Goal: Navigation & Orientation: Go to known website

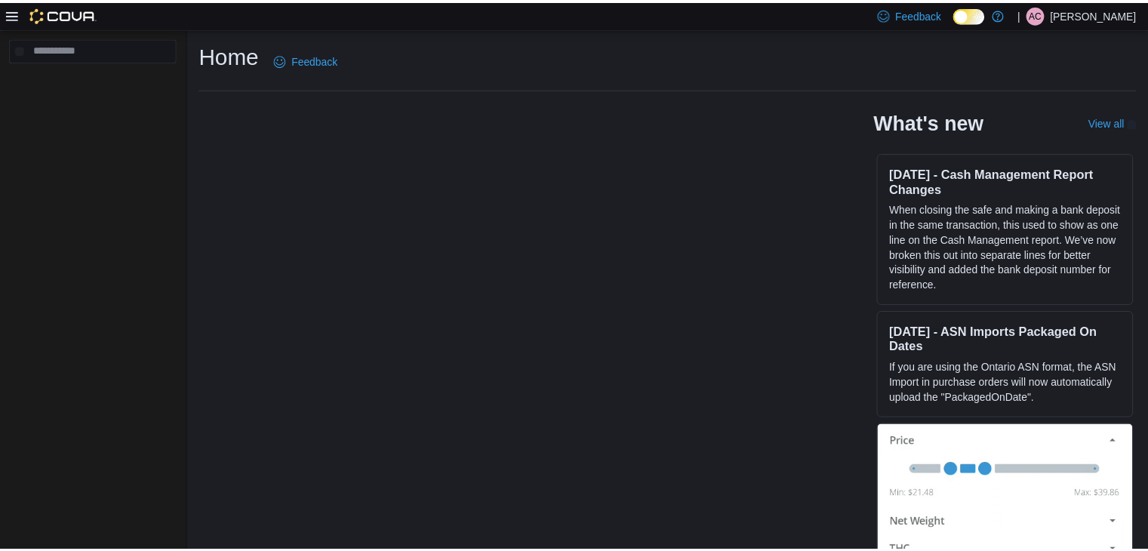
scroll to position [23, 0]
